Goal: Information Seeking & Learning: Learn about a topic

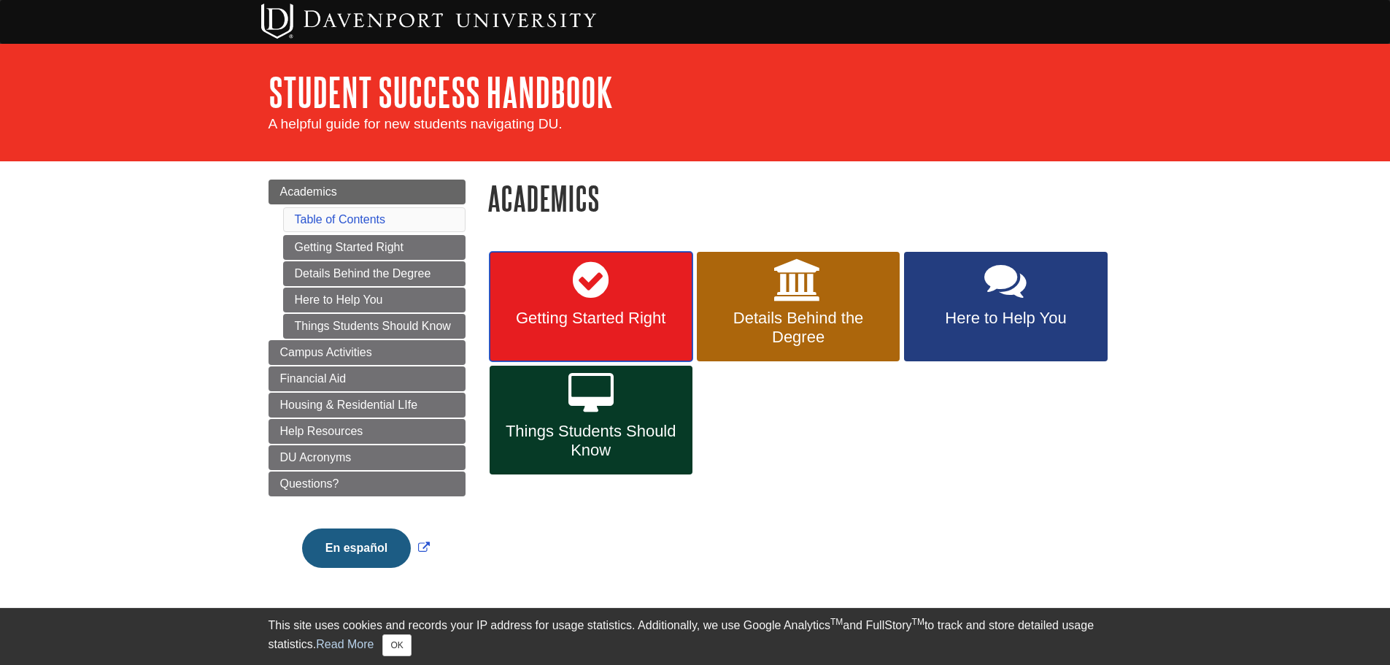
click at [562, 310] on span "Getting Started Right" at bounding box center [590, 318] width 181 height 19
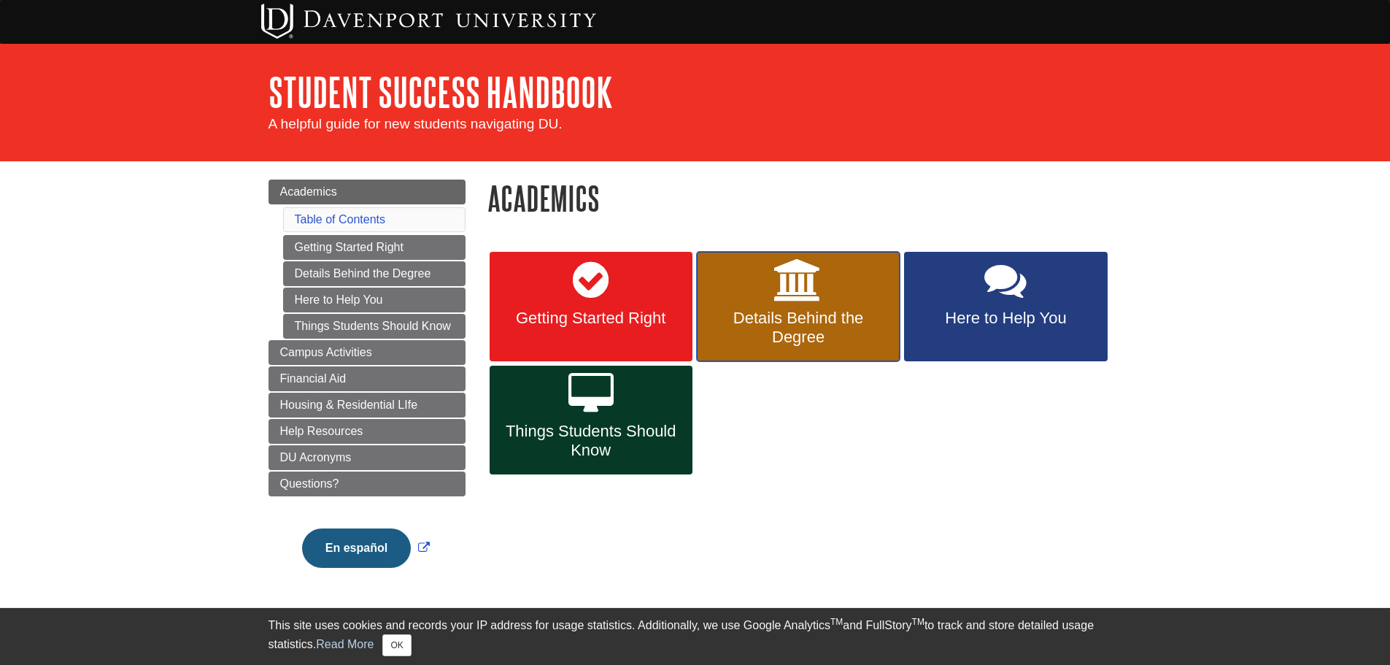
click at [814, 325] on span "Details Behind the Degree" at bounding box center [798, 328] width 181 height 38
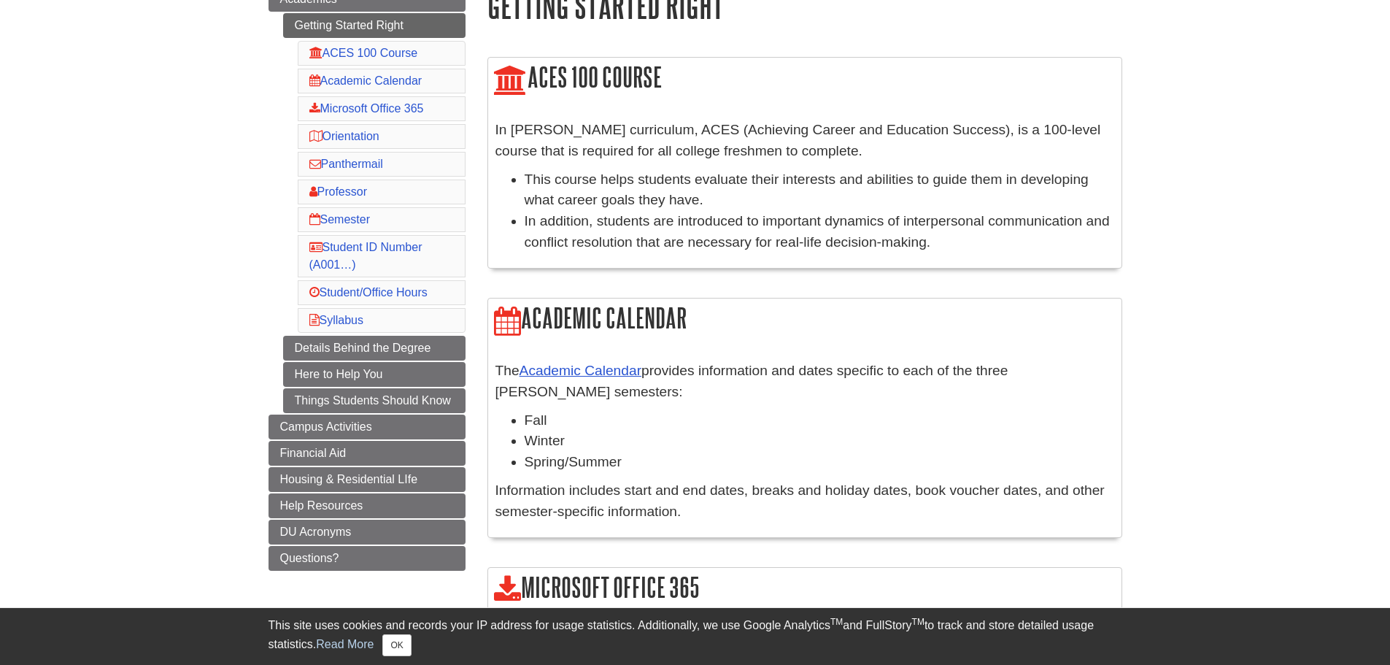
scroll to position [219, 0]
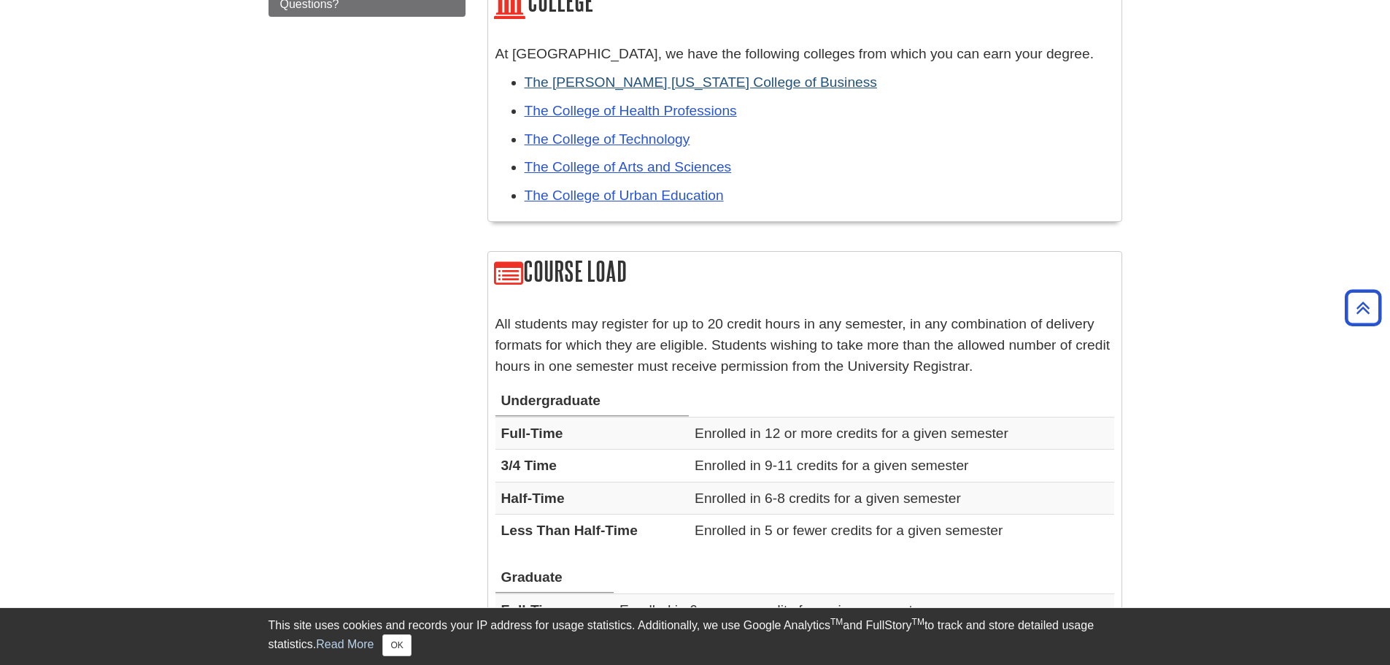
scroll to position [729, 0]
click at [640, 138] on link "The College of Technology" at bounding box center [607, 138] width 166 height 15
